Goal: Use online tool/utility: Utilize a website feature to perform a specific function

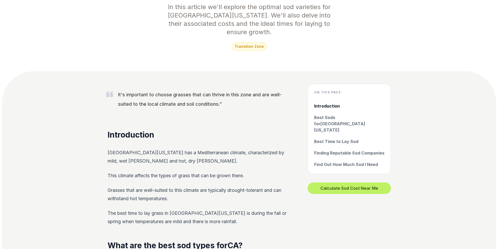
scroll to position [117, 0]
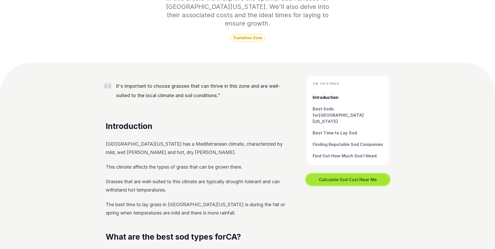
click at [354, 174] on button "Calculate Sod Cost Near Me" at bounding box center [347, 179] width 83 height 11
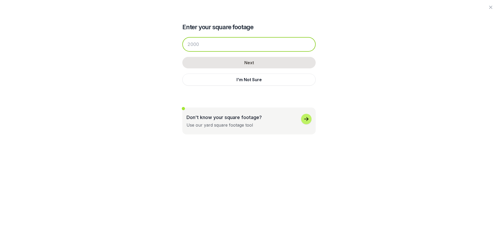
click at [211, 46] on input "number" at bounding box center [248, 44] width 133 height 15
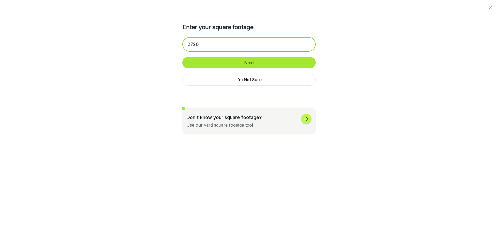
type input "2726"
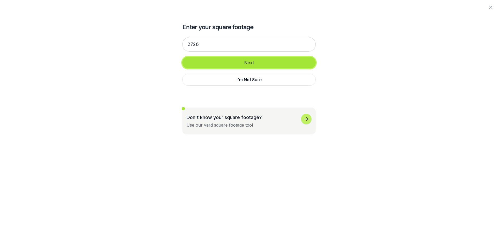
click at [246, 65] on button "Next" at bounding box center [248, 62] width 133 height 11
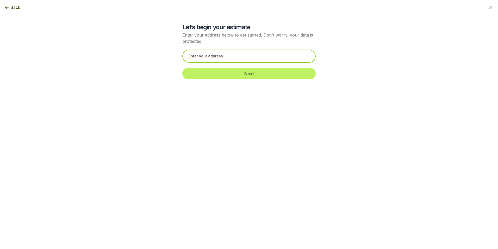
click at [226, 57] on input "text" at bounding box center [248, 56] width 133 height 13
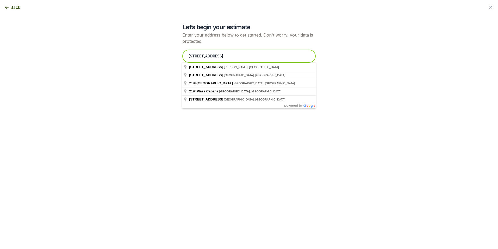
click at [191, 56] on input "[STREET_ADDRESS]" at bounding box center [248, 56] width 133 height 13
type input "[STREET_ADDRESS]"
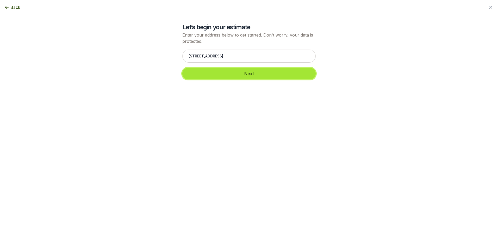
click at [251, 77] on button "Next" at bounding box center [248, 73] width 133 height 11
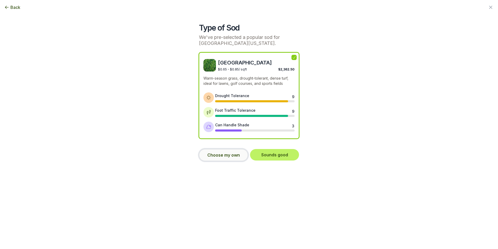
click at [238, 153] on button "Choose my own" at bounding box center [223, 155] width 49 height 12
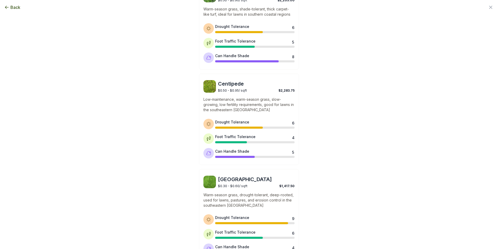
scroll to position [377, 0]
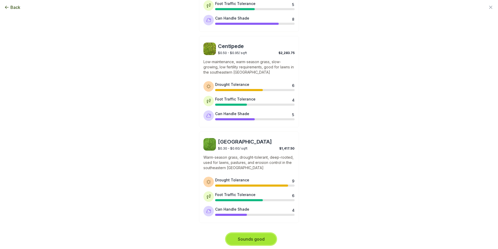
click at [267, 240] on button "Sounds good" at bounding box center [251, 238] width 50 height 11
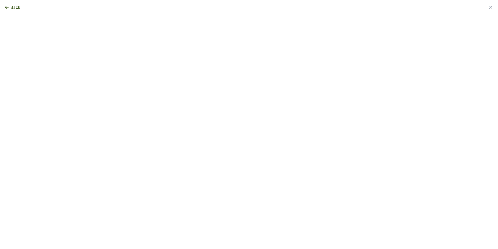
scroll to position [0, 0]
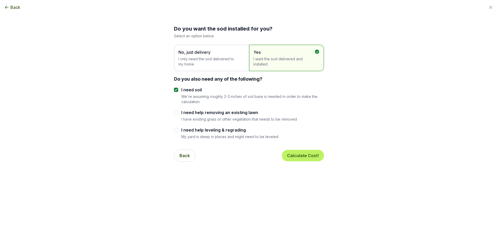
click at [215, 53] on span "No, just delivery" at bounding box center [209, 52] width 61 height 6
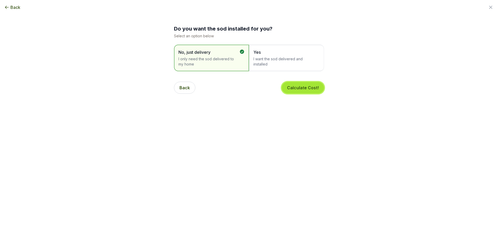
click at [297, 89] on button "Calculate Cost!" at bounding box center [303, 87] width 42 height 11
